Goal: Task Accomplishment & Management: Use online tool/utility

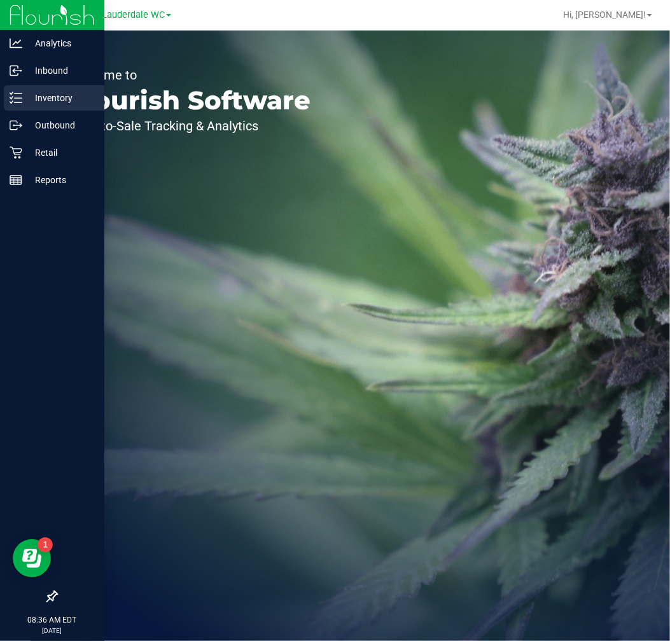
click at [17, 102] on icon at bounding box center [16, 98] width 13 height 13
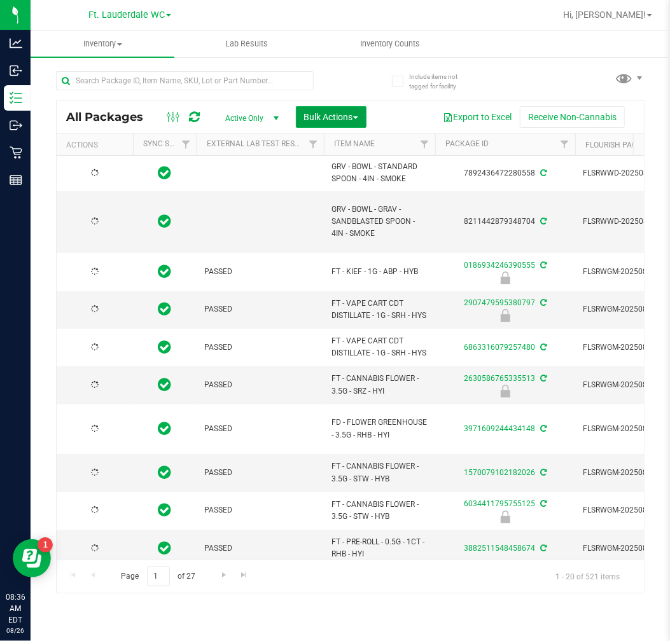
click at [340, 115] on span "Bulk Actions" at bounding box center [331, 117] width 54 height 10
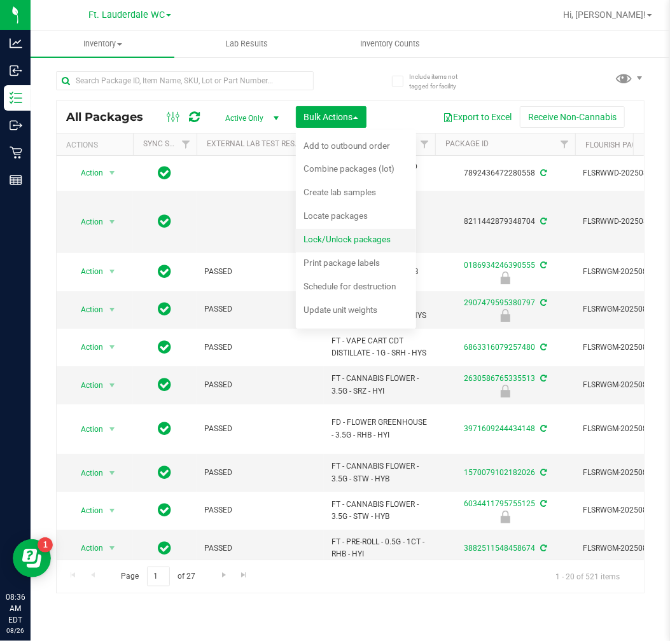
click at [340, 234] on span "Lock/Unlock packages" at bounding box center [347, 239] width 87 height 10
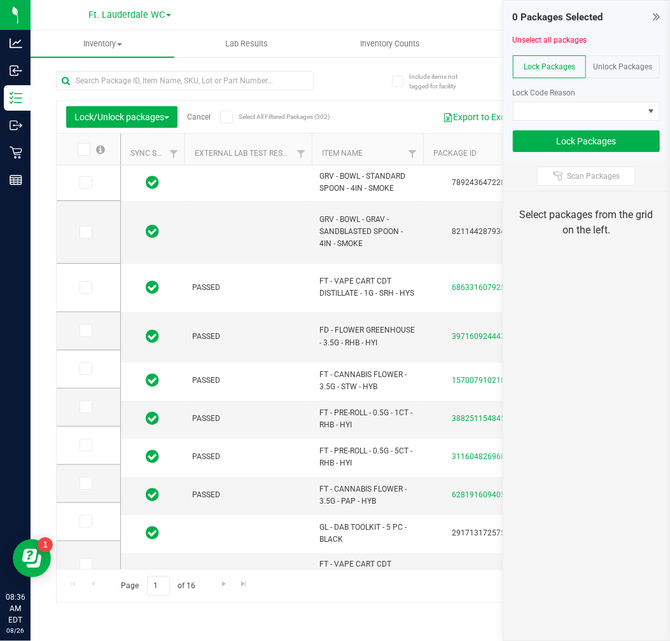
click at [599, 60] on div "Unlock Packages" at bounding box center [623, 66] width 74 height 23
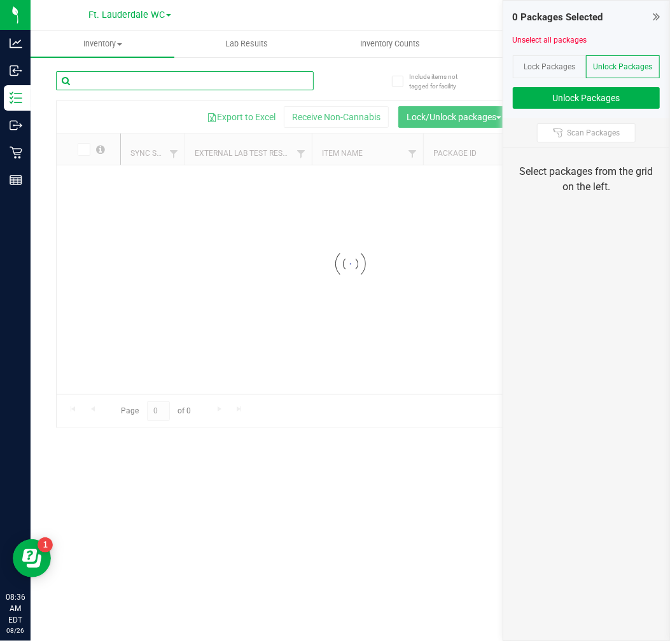
click at [144, 81] on input "text" at bounding box center [185, 80] width 258 height 19
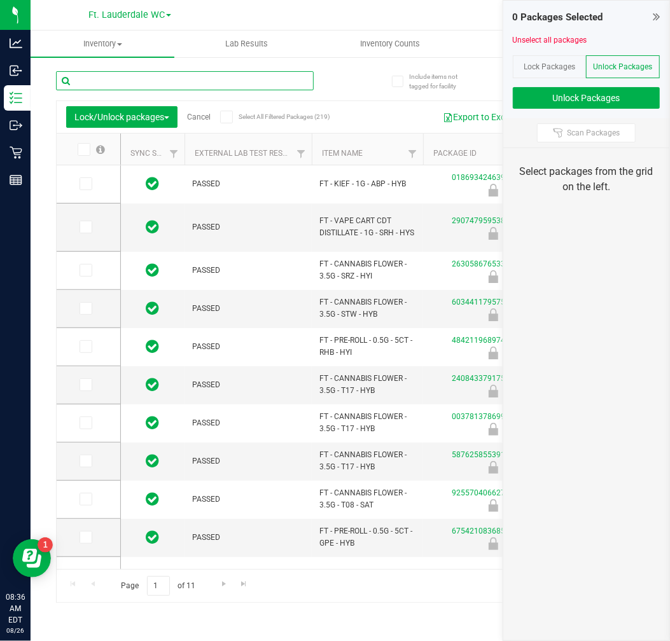
click at [144, 81] on input "text" at bounding box center [185, 80] width 258 height 19
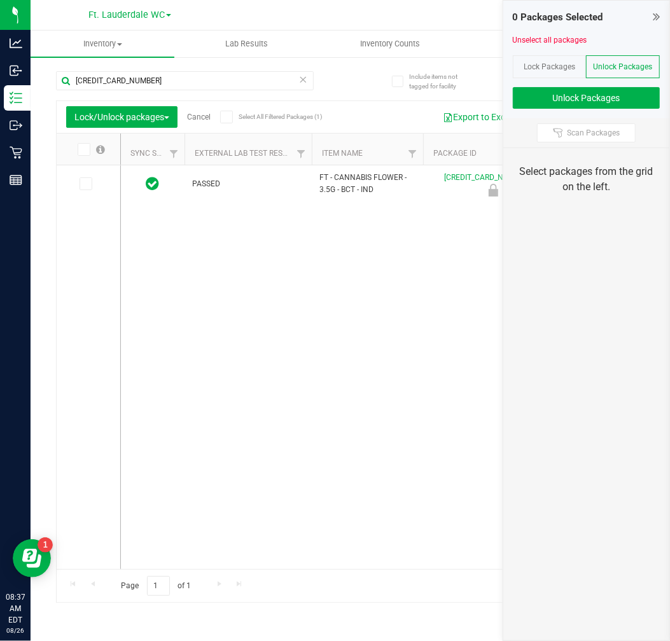
click at [81, 150] on icon at bounding box center [83, 150] width 8 height 0
click at [0, 0] on input "checkbox" at bounding box center [0, 0] width 0 height 0
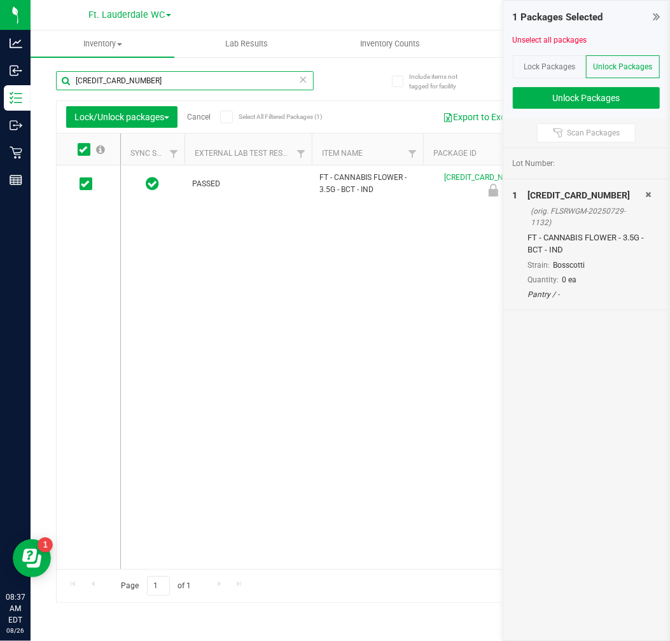
click at [178, 84] on input "6846994857019391" at bounding box center [185, 80] width 258 height 19
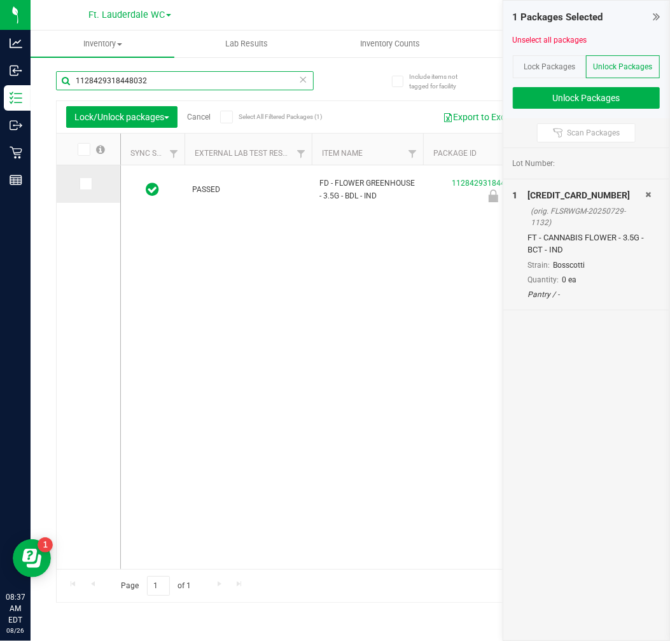
type input "1128429318448032"
click at [88, 184] on icon at bounding box center [85, 184] width 8 height 0
click at [0, 0] on input "checkbox" at bounding box center [0, 0] width 0 height 0
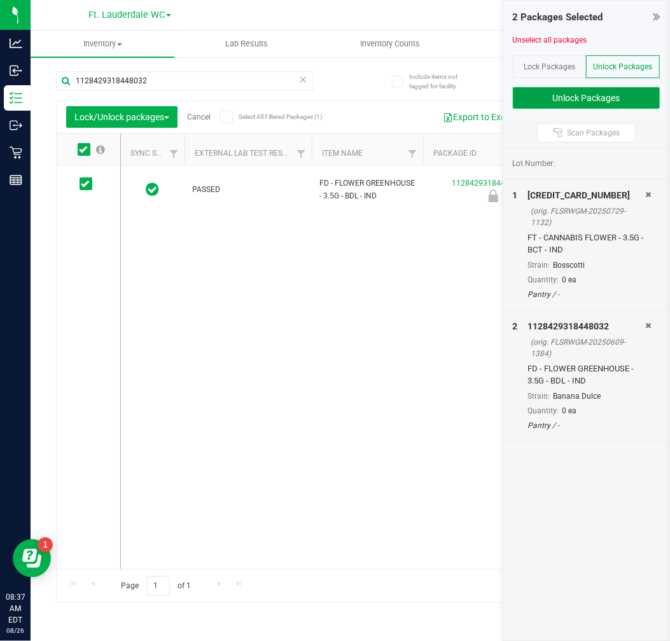
click at [586, 99] on button "Unlock Packages" at bounding box center [586, 98] width 147 height 22
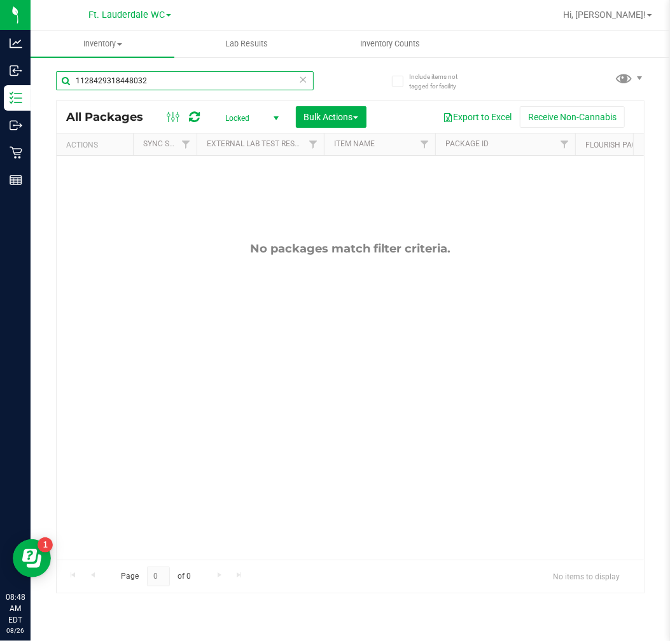
click at [249, 85] on input "1128429318448032" at bounding box center [185, 80] width 258 height 19
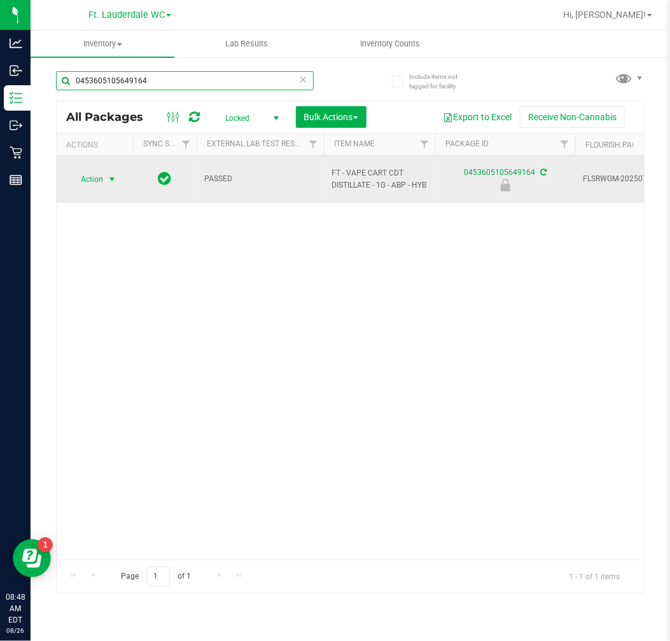
type input "0453605105649164"
click at [107, 179] on span "select" at bounding box center [112, 179] width 10 height 10
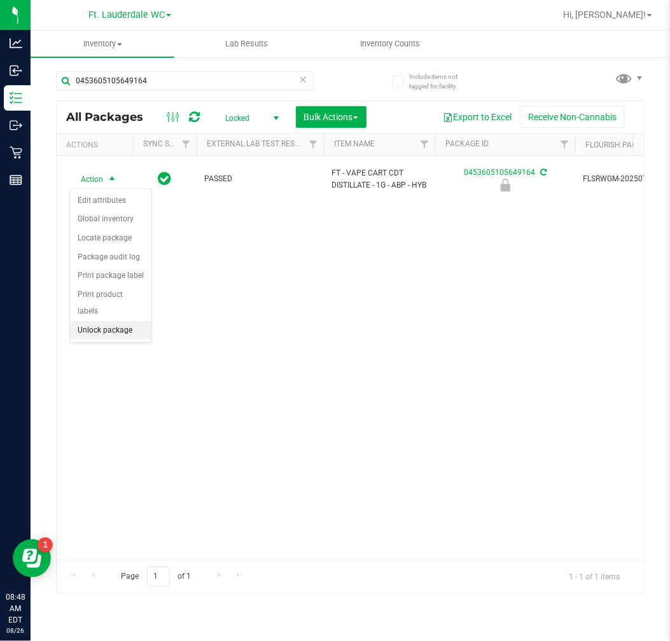
click at [106, 327] on li "Unlock package" at bounding box center [110, 330] width 81 height 19
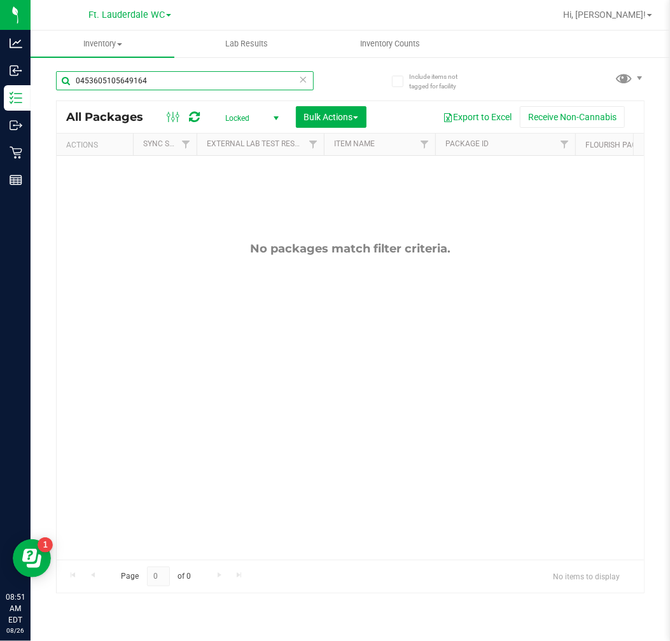
click at [123, 79] on input "0453605105649164" at bounding box center [185, 80] width 258 height 19
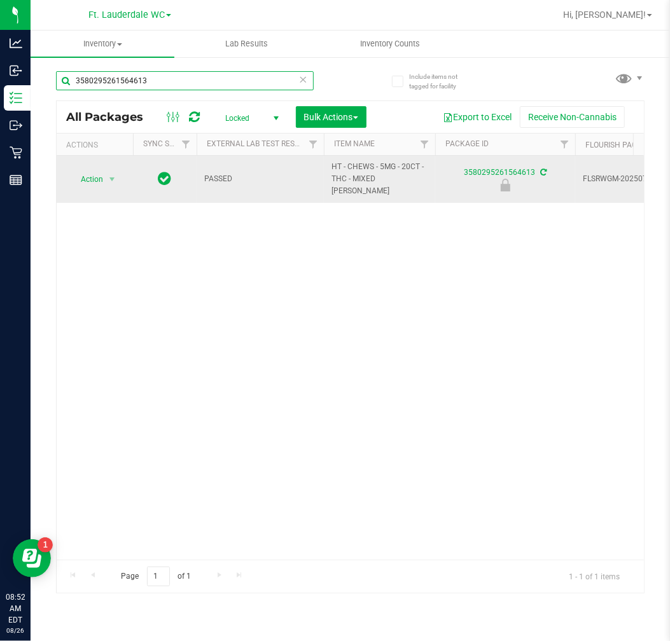
type input "3580295261564613"
click at [94, 163] on td "Action Action Edit attributes Global inventory Locate package Package audit log…" at bounding box center [95, 179] width 76 height 47
click at [94, 181] on span "Action" at bounding box center [86, 180] width 34 height 18
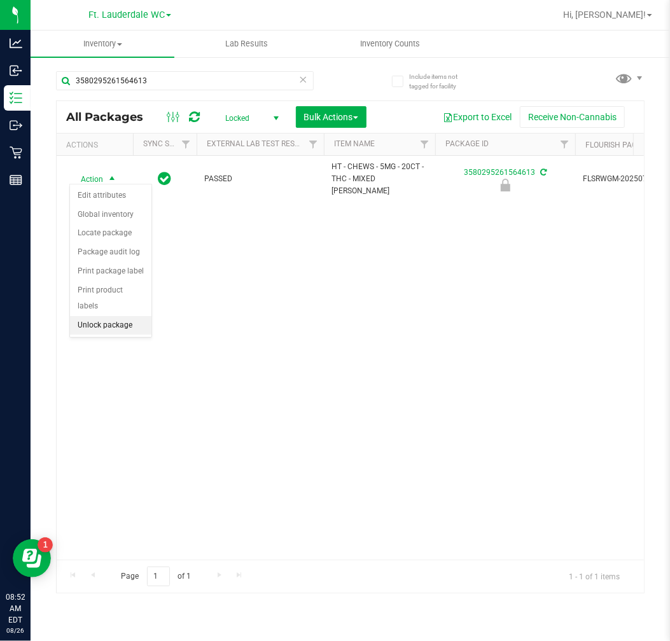
click at [99, 327] on li "Unlock package" at bounding box center [110, 325] width 81 height 19
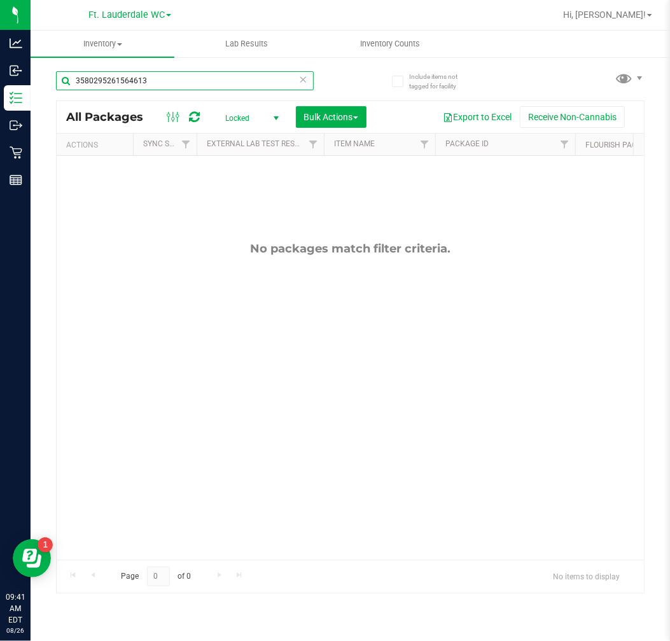
click at [225, 73] on input "3580295261564613" at bounding box center [185, 80] width 258 height 19
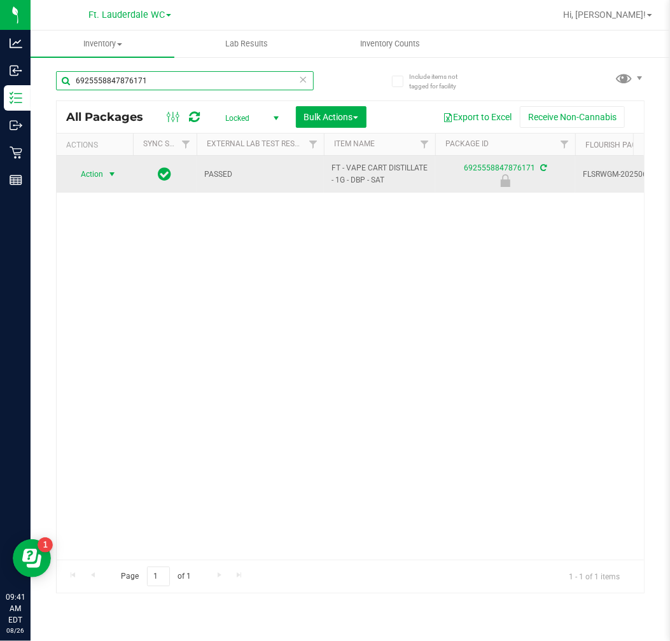
type input "6925558847876171"
click at [86, 172] on span "Action" at bounding box center [86, 174] width 34 height 18
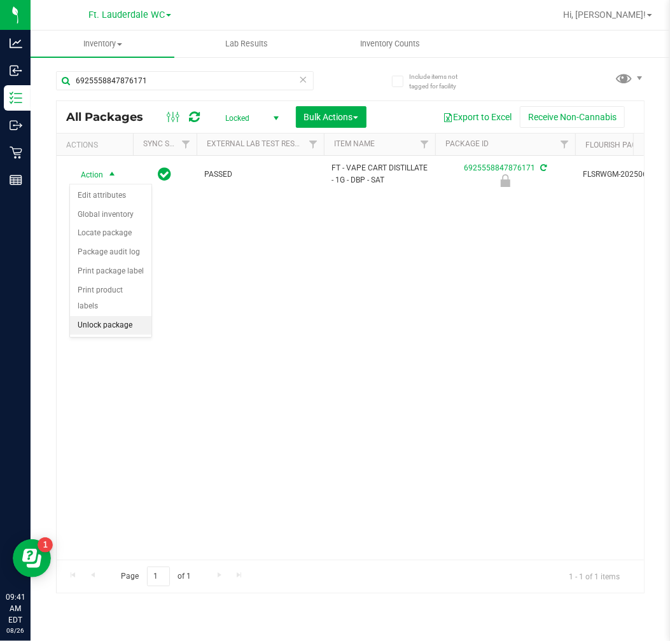
click at [97, 325] on li "Unlock package" at bounding box center [110, 325] width 81 height 19
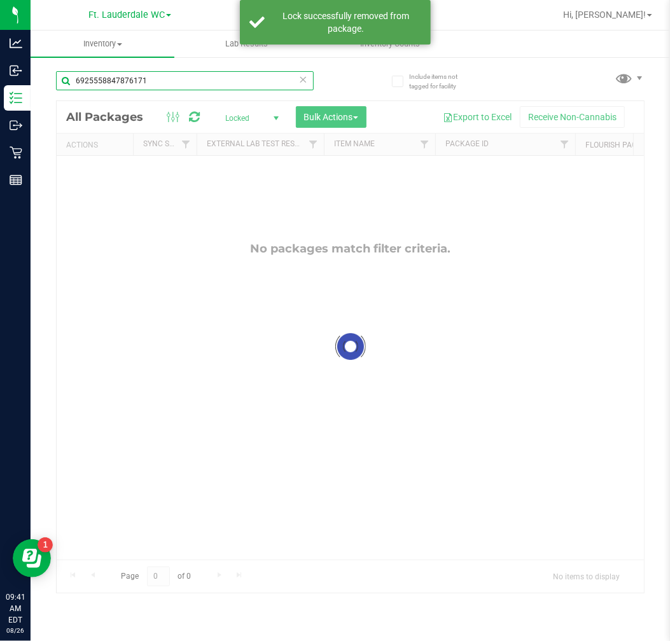
click at [186, 83] on input "6925558847876171" at bounding box center [185, 80] width 258 height 19
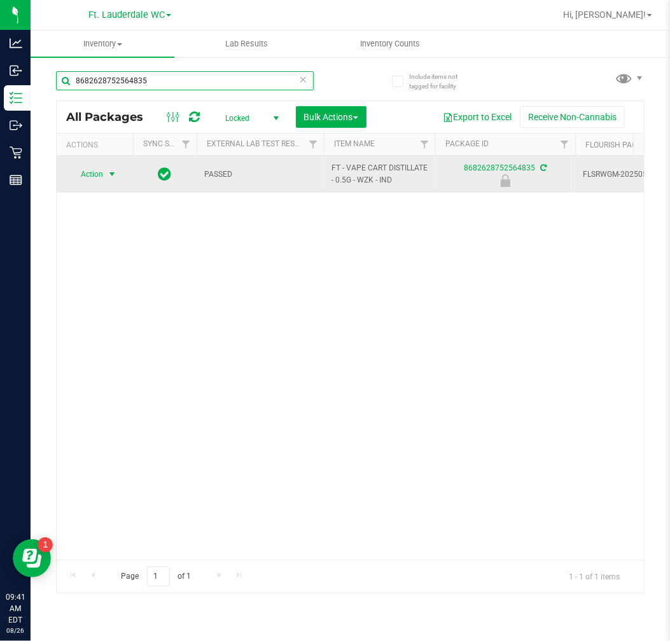
type input "8682628752564835"
click at [90, 182] on span "Action" at bounding box center [86, 174] width 34 height 18
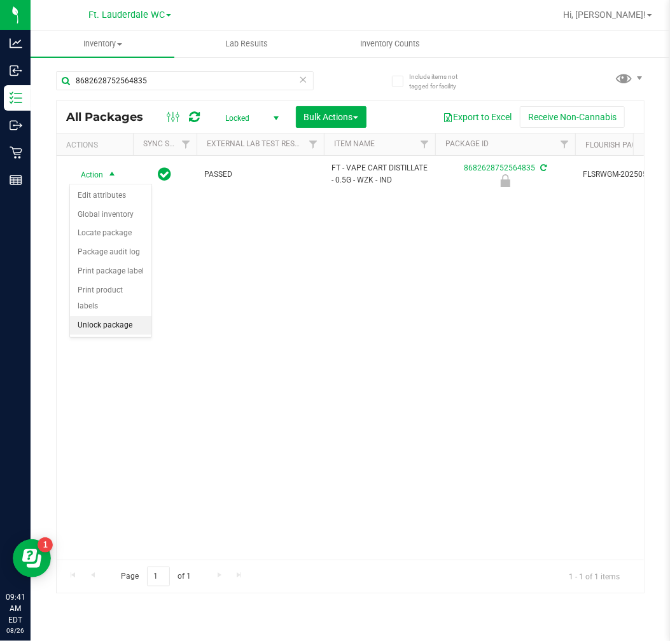
click at [93, 331] on li "Unlock package" at bounding box center [110, 325] width 81 height 19
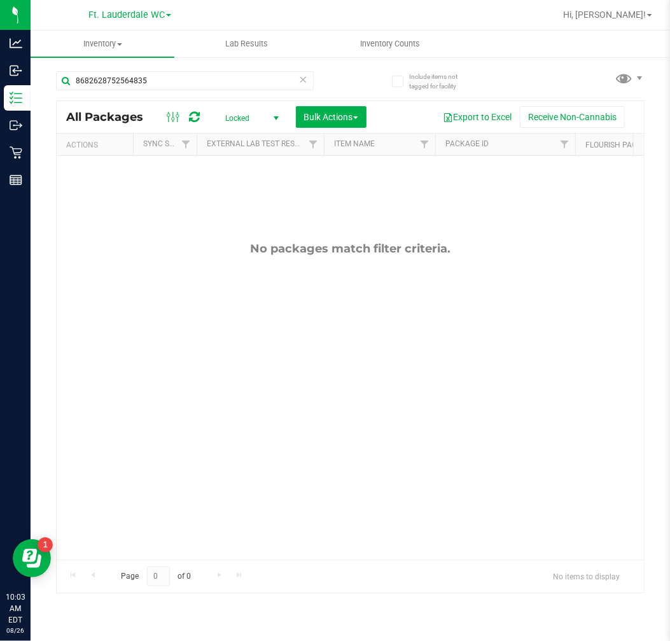
click at [231, 95] on div "8682628752564835" at bounding box center [185, 85] width 258 height 29
click at [231, 78] on input "8682628752564835" at bounding box center [185, 80] width 258 height 19
type input "8682628752564835"
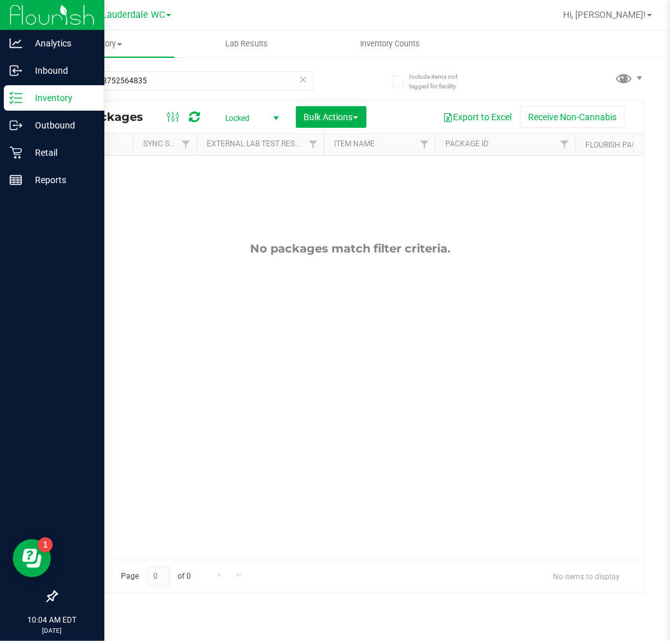
click at [22, 106] on div "Inventory" at bounding box center [54, 97] width 101 height 25
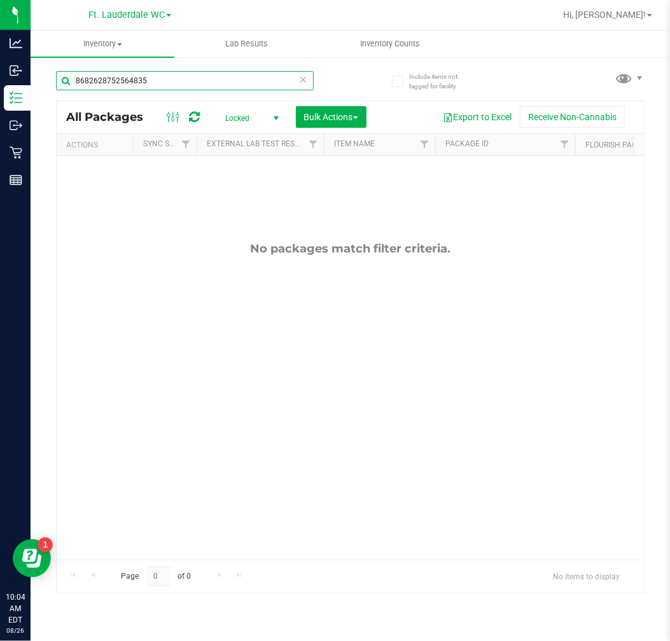
click at [154, 76] on input "8682628752564835" at bounding box center [185, 80] width 258 height 19
type input "86826287525648358682628752564835"
click at [78, 65] on div "86826287525648358682628752564835" at bounding box center [203, 80] width 295 height 41
click at [81, 70] on div "86826287525648358682628752564835" at bounding box center [203, 80] width 295 height 41
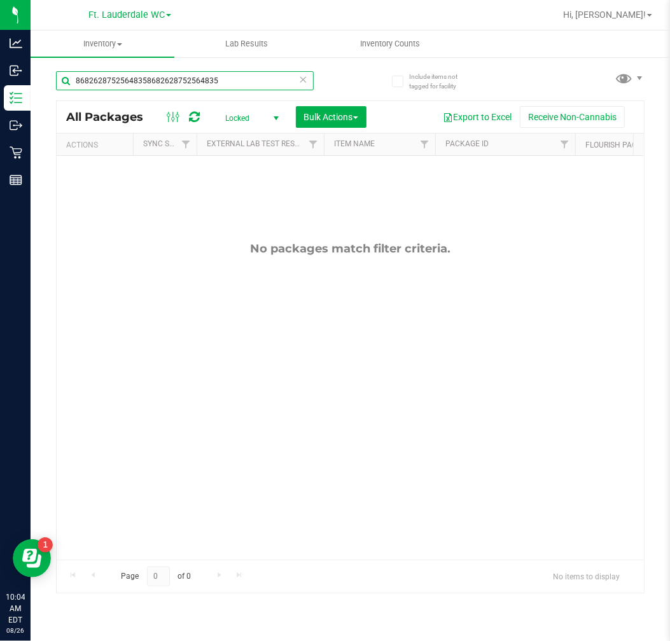
click at [87, 81] on input "86826287525648358682628752564835" at bounding box center [185, 80] width 258 height 19
type input "6925558847876171"
click at [256, 116] on span "Locked" at bounding box center [249, 118] width 70 height 18
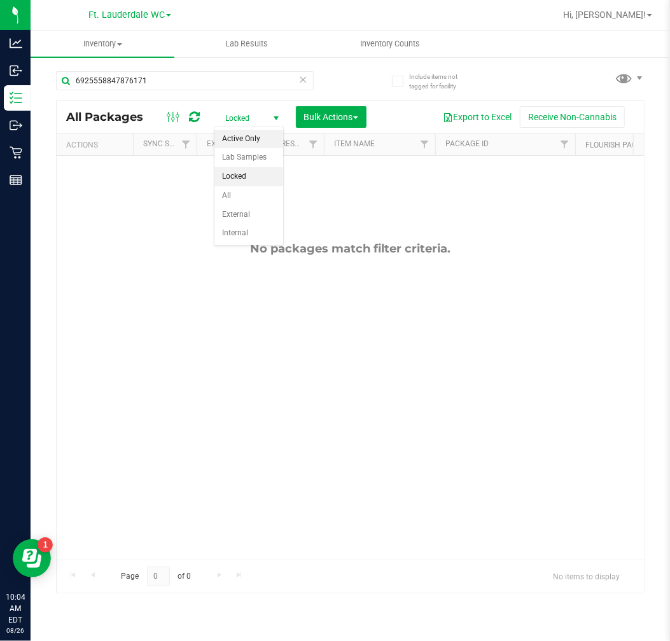
click at [251, 134] on li "Active Only" at bounding box center [248, 139] width 69 height 19
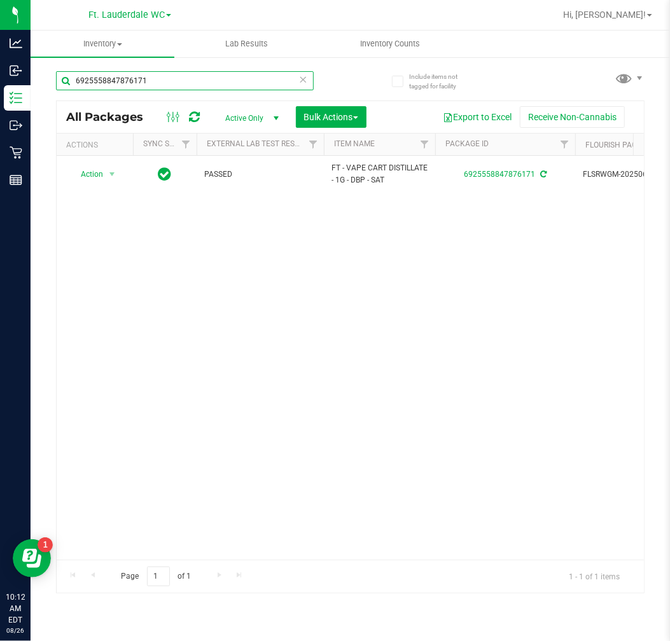
click at [161, 80] on input "6925558847876171" at bounding box center [185, 80] width 258 height 19
type input "a"
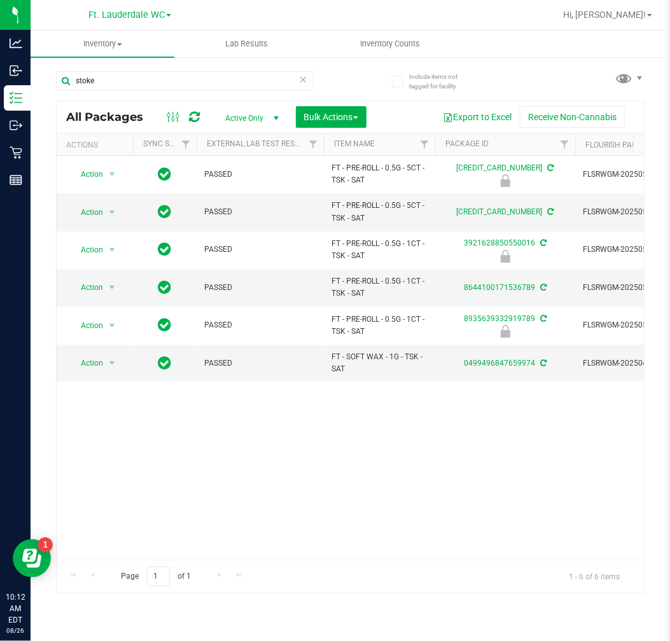
click at [204, 550] on div "Action Action Edit attributes Global inventory Locate package Package audit log…" at bounding box center [350, 358] width 587 height 404
click at [189, 472] on div "Action Action Edit attributes Global inventory Locate package Package audit log…" at bounding box center [350, 358] width 587 height 404
click at [117, 83] on input "stoke" at bounding box center [185, 80] width 258 height 19
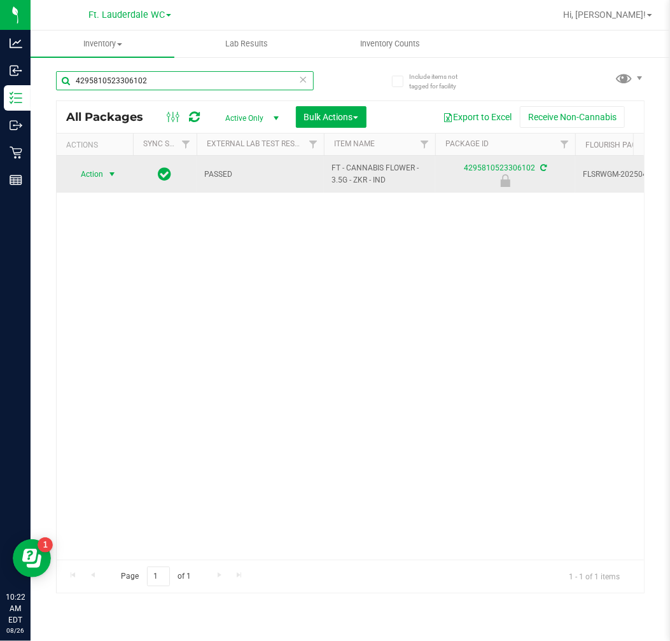
type input "4295810523306102"
click at [94, 172] on span "Action" at bounding box center [86, 174] width 34 height 18
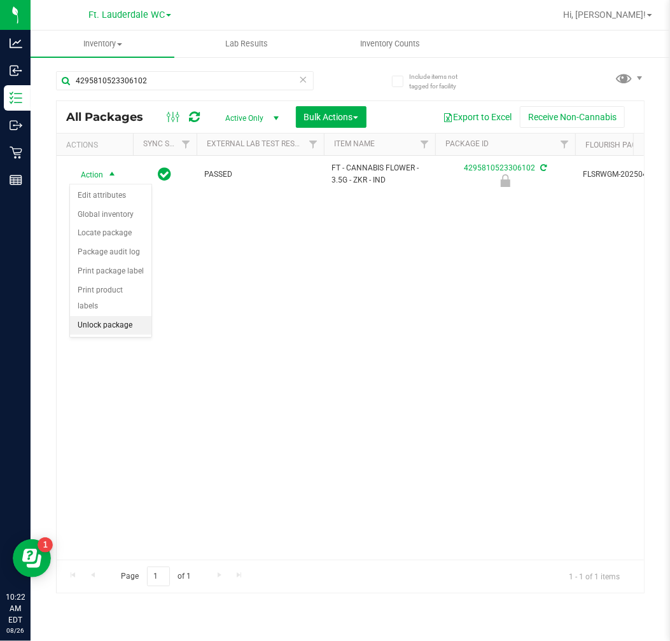
click at [125, 329] on li "Unlock package" at bounding box center [110, 325] width 81 height 19
